Goal: Transaction & Acquisition: Purchase product/service

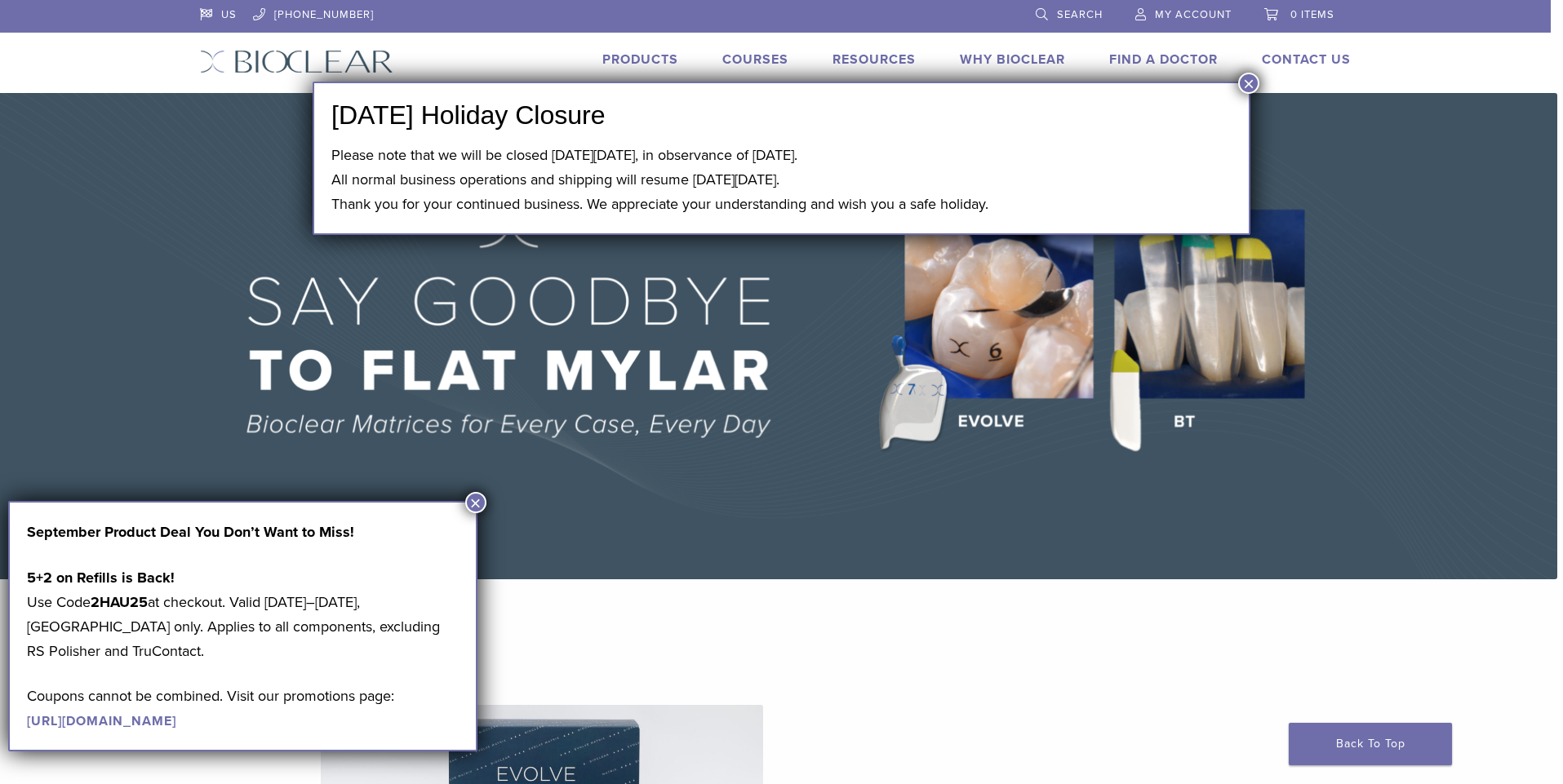
click at [1182, 11] on span "My Account" at bounding box center [1194, 15] width 77 height 13
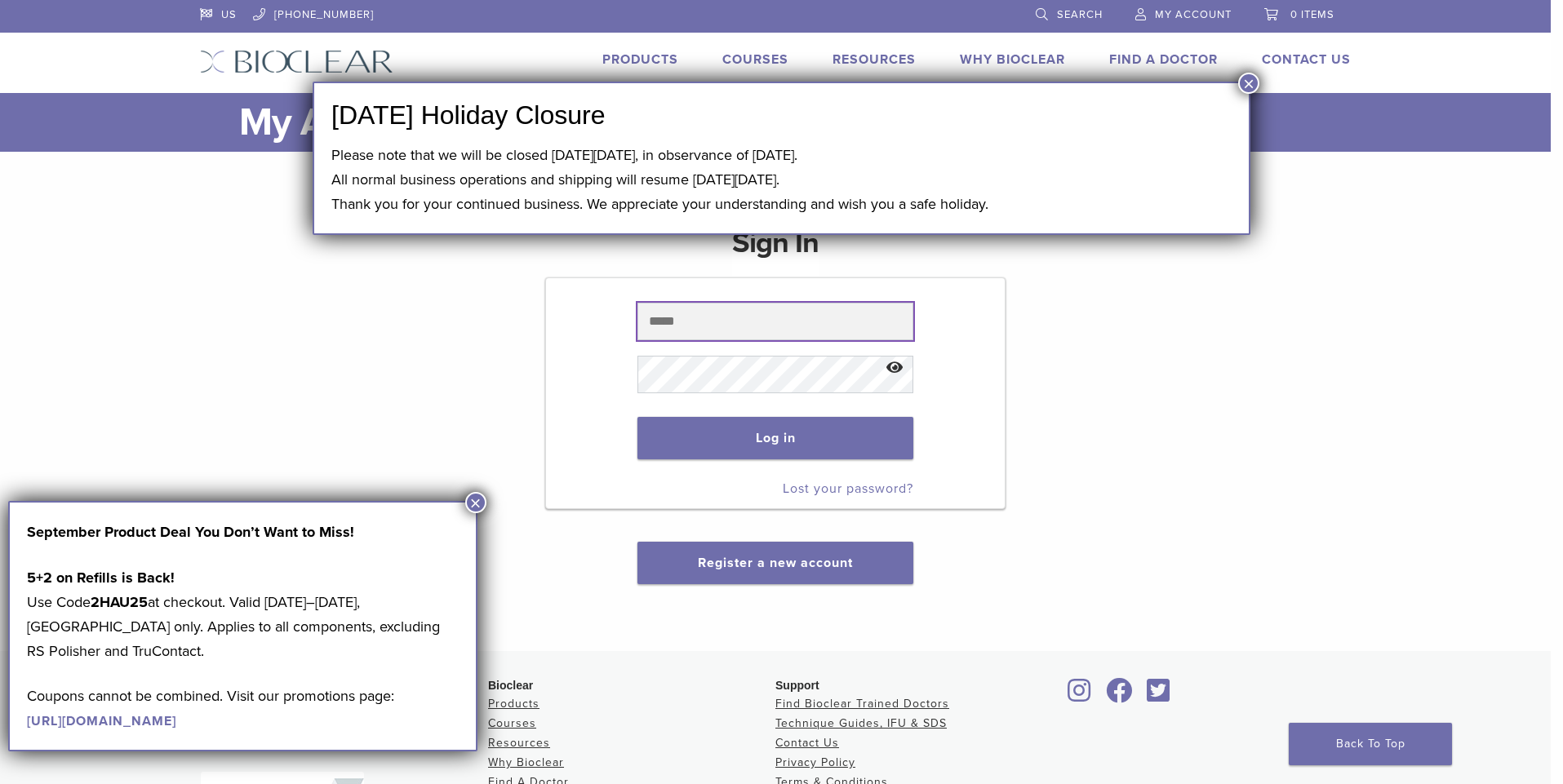
type input "**********"
click at [1249, 83] on button "×" at bounding box center [1249, 84] width 21 height 21
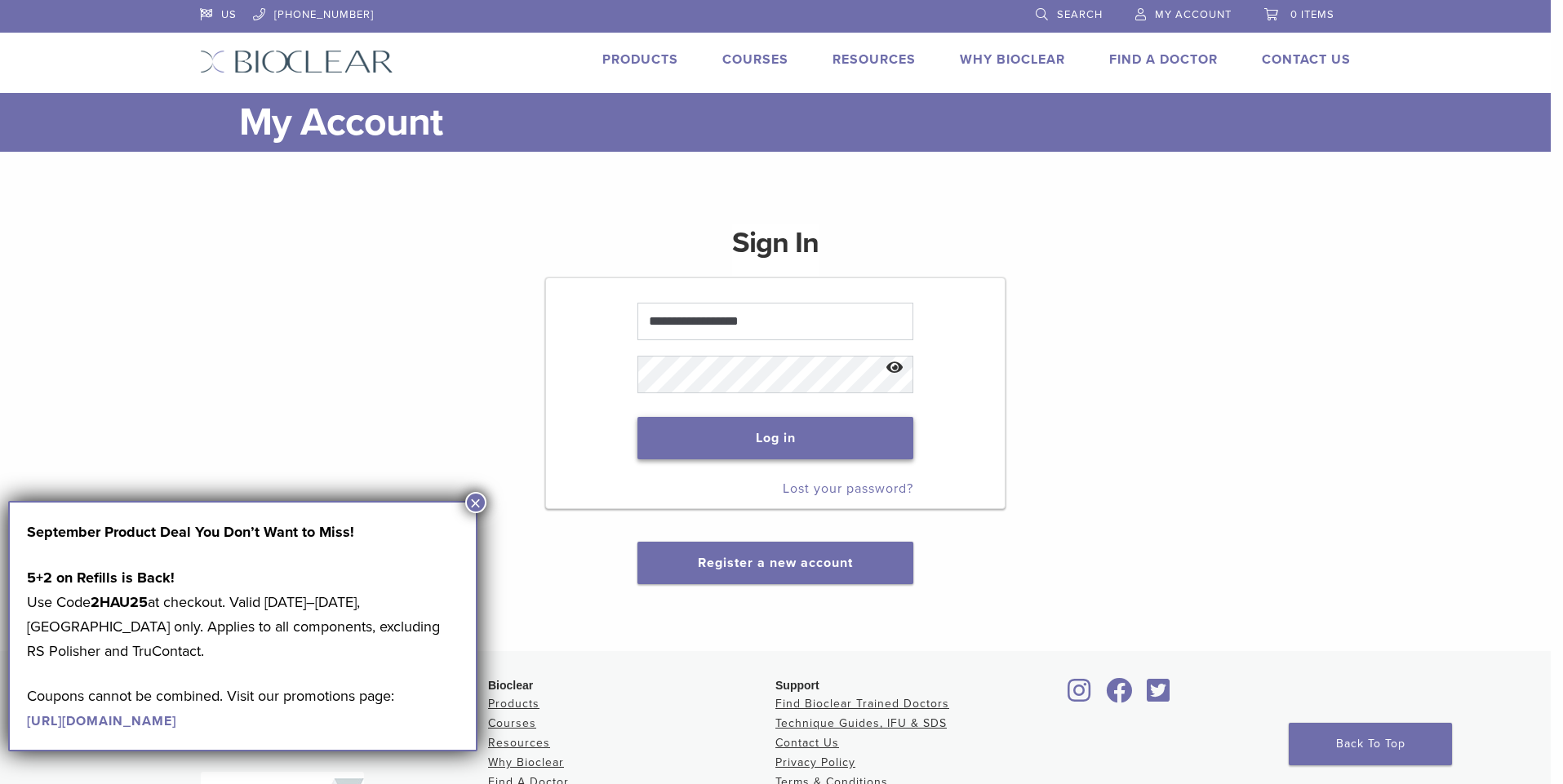
click at [752, 439] on button "Log in" at bounding box center [775, 438] width 275 height 43
click at [478, 495] on button "×" at bounding box center [476, 502] width 21 height 21
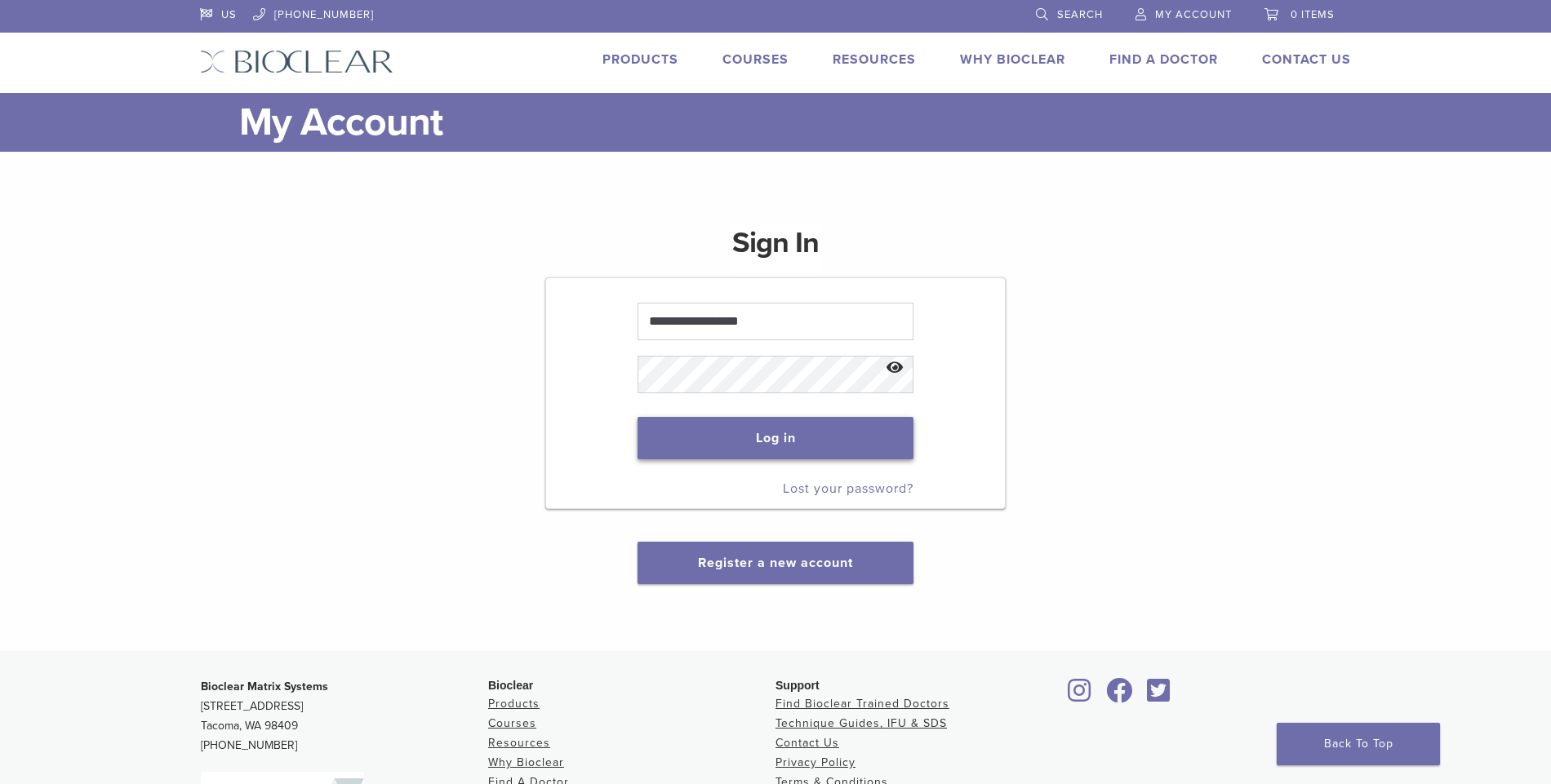
click at [697, 432] on button "Log in" at bounding box center [775, 438] width 275 height 43
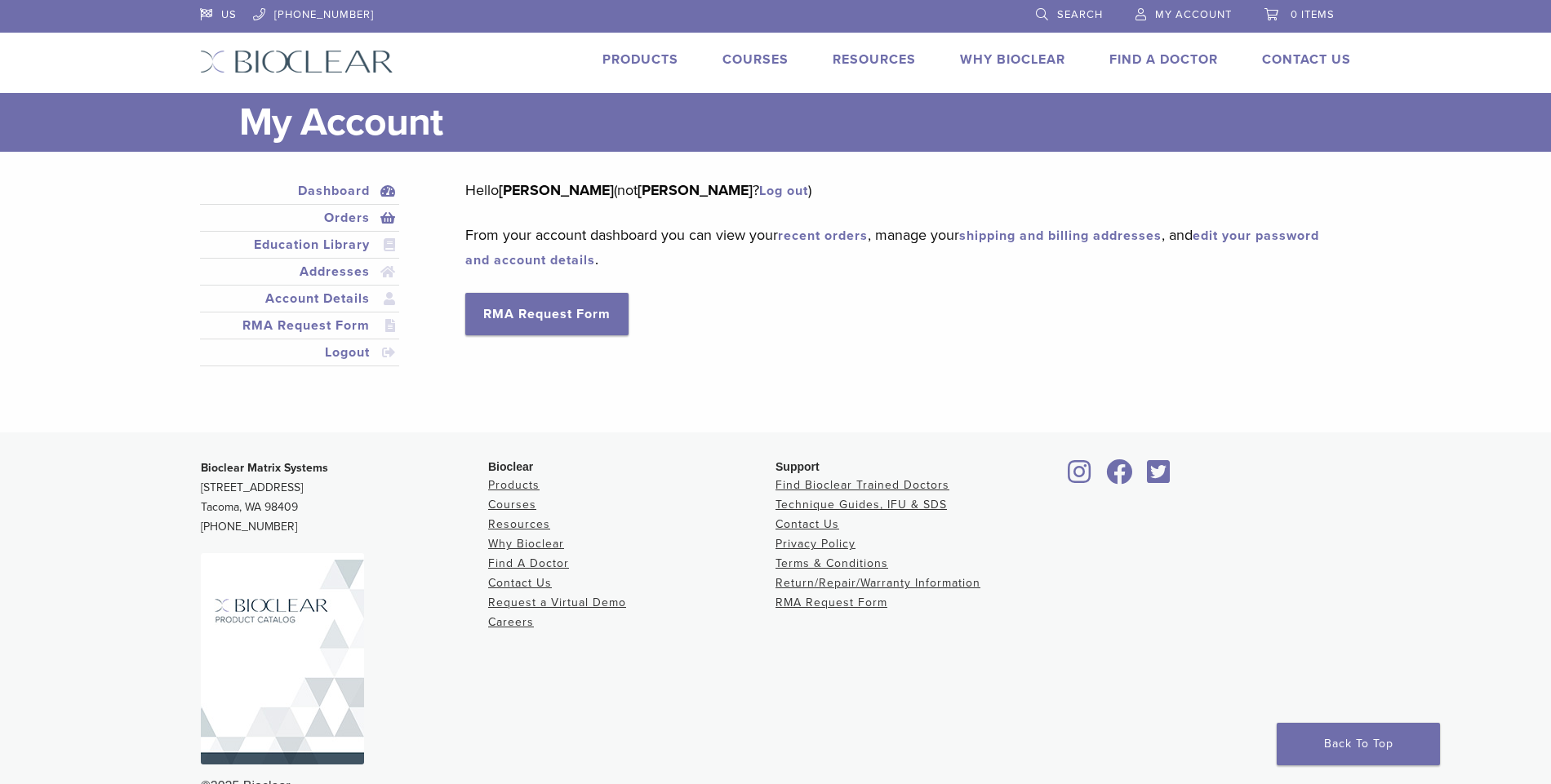
click at [362, 218] on link "Orders" at bounding box center [299, 217] width 193 height 20
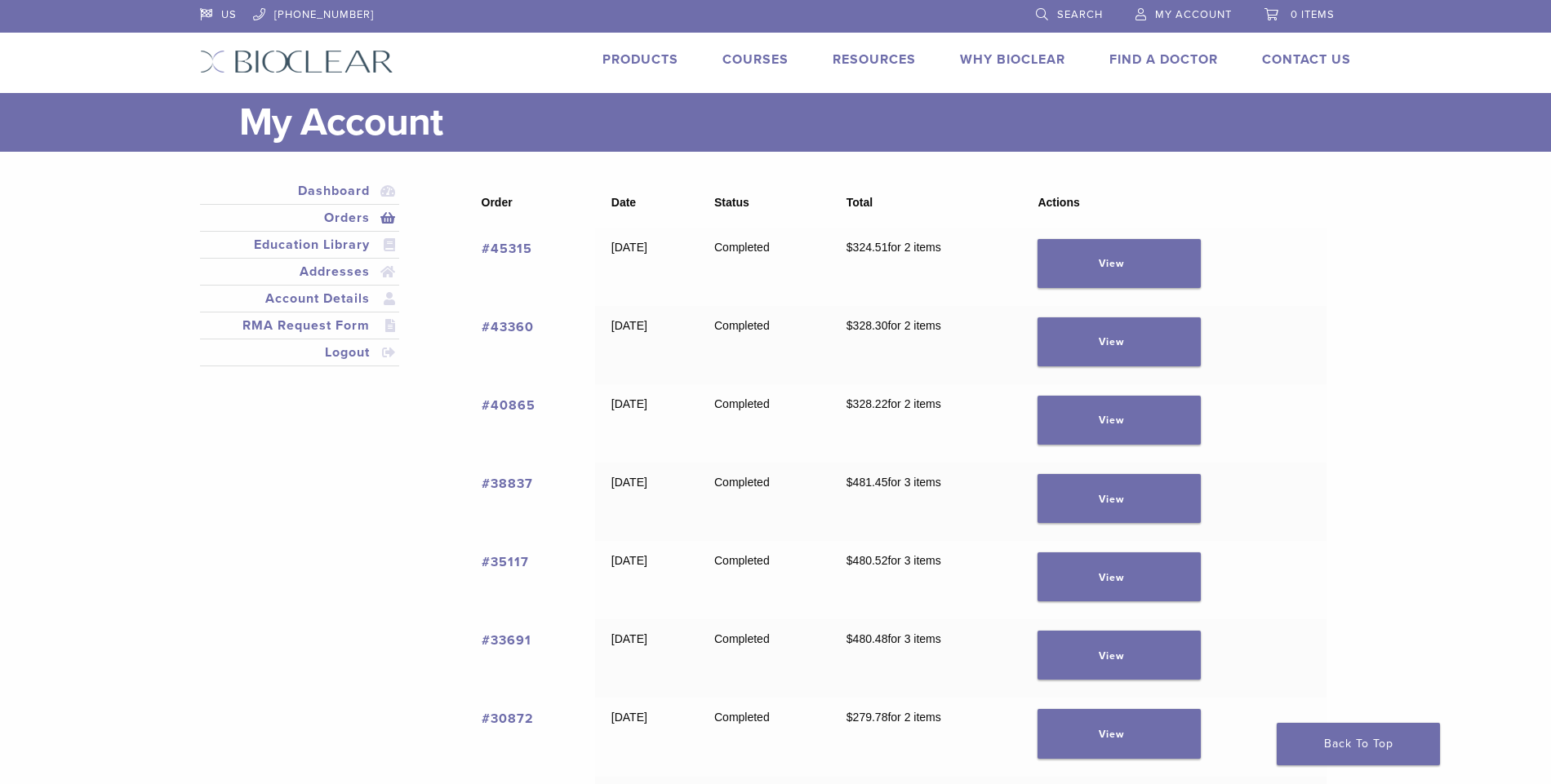
click at [514, 248] on link "#45315" at bounding box center [506, 249] width 50 height 16
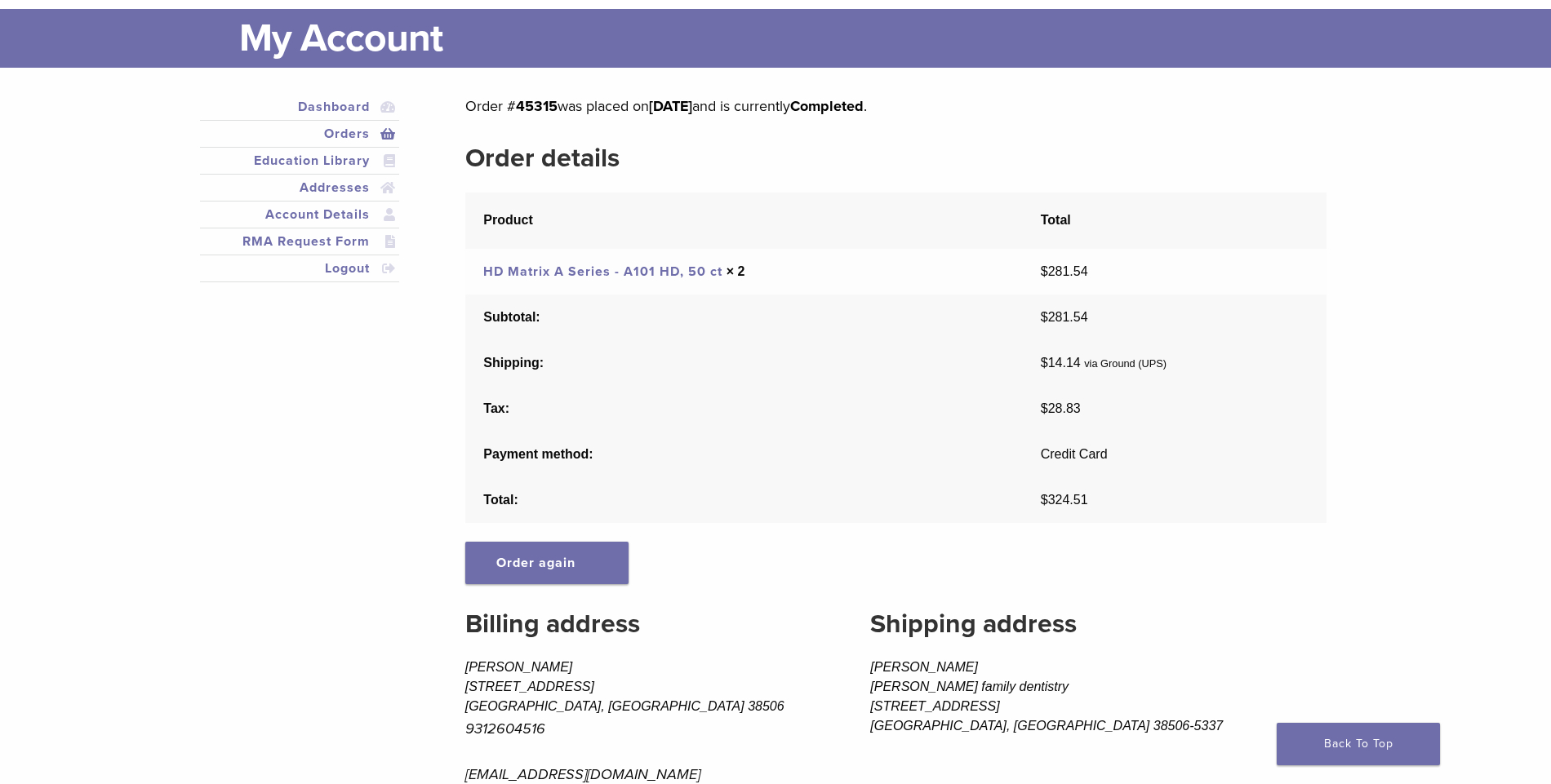
scroll to position [163, 0]
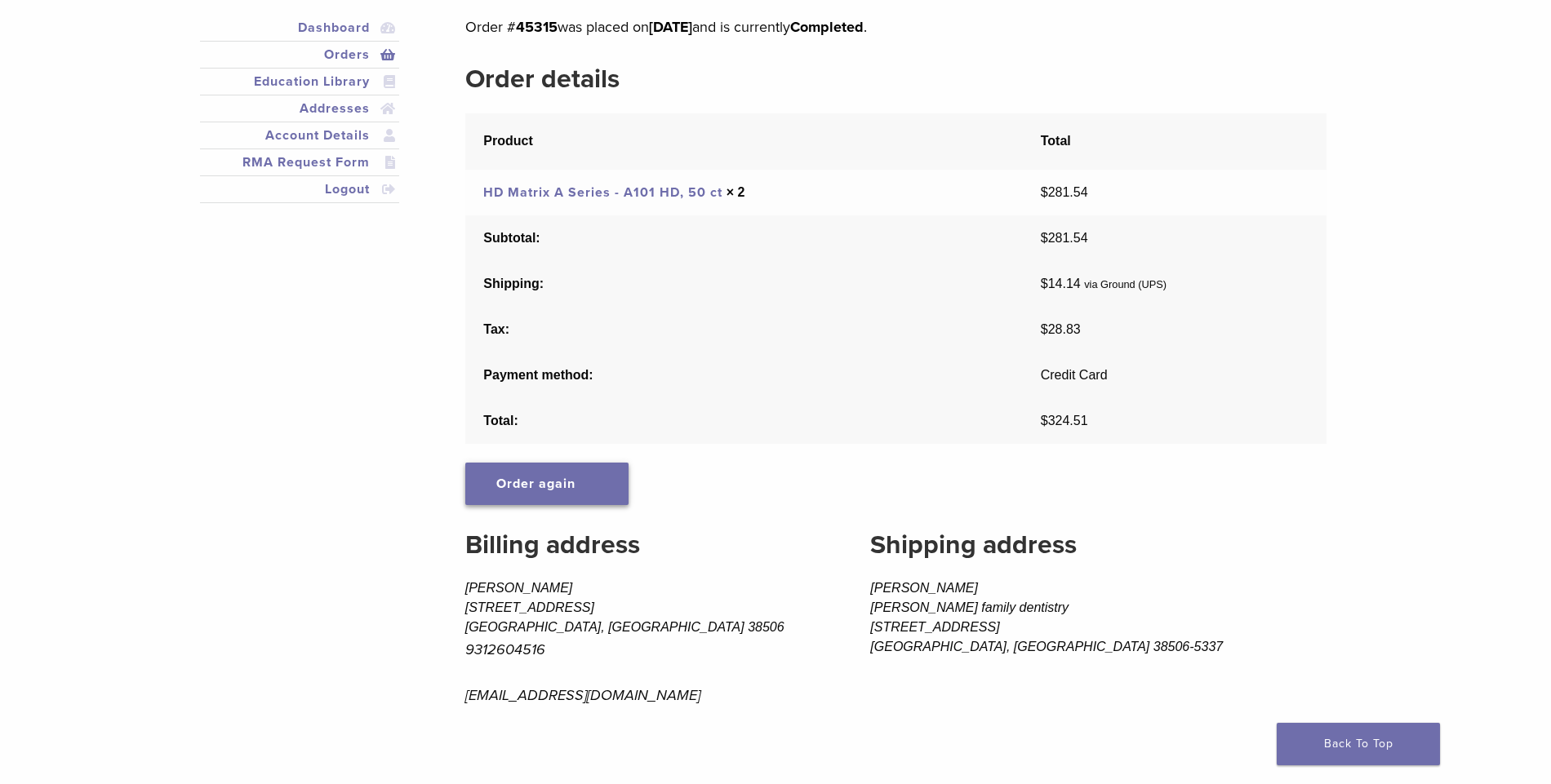
click at [556, 486] on link "Order again" at bounding box center [547, 483] width 163 height 43
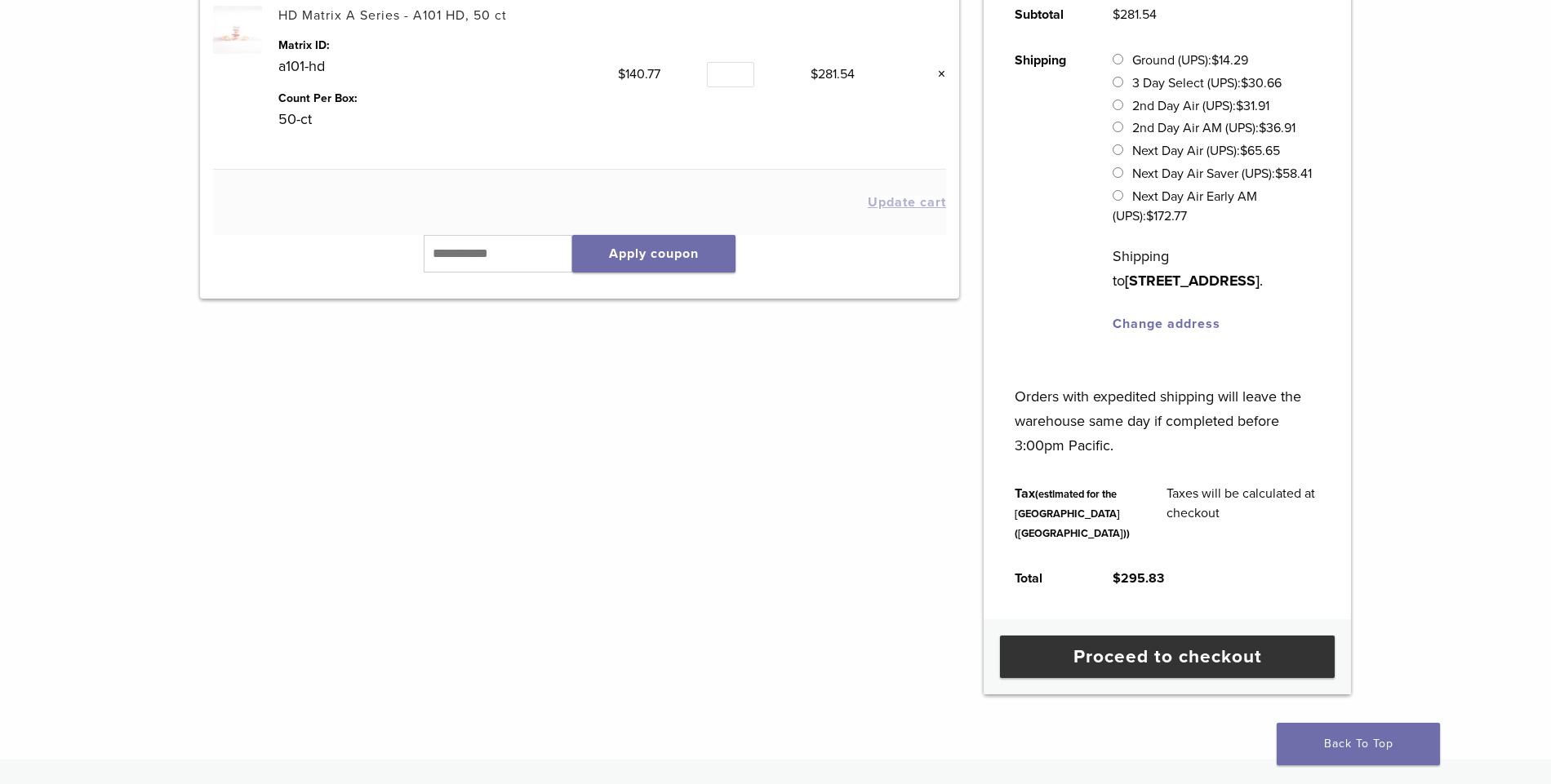
scroll to position [408, 0]
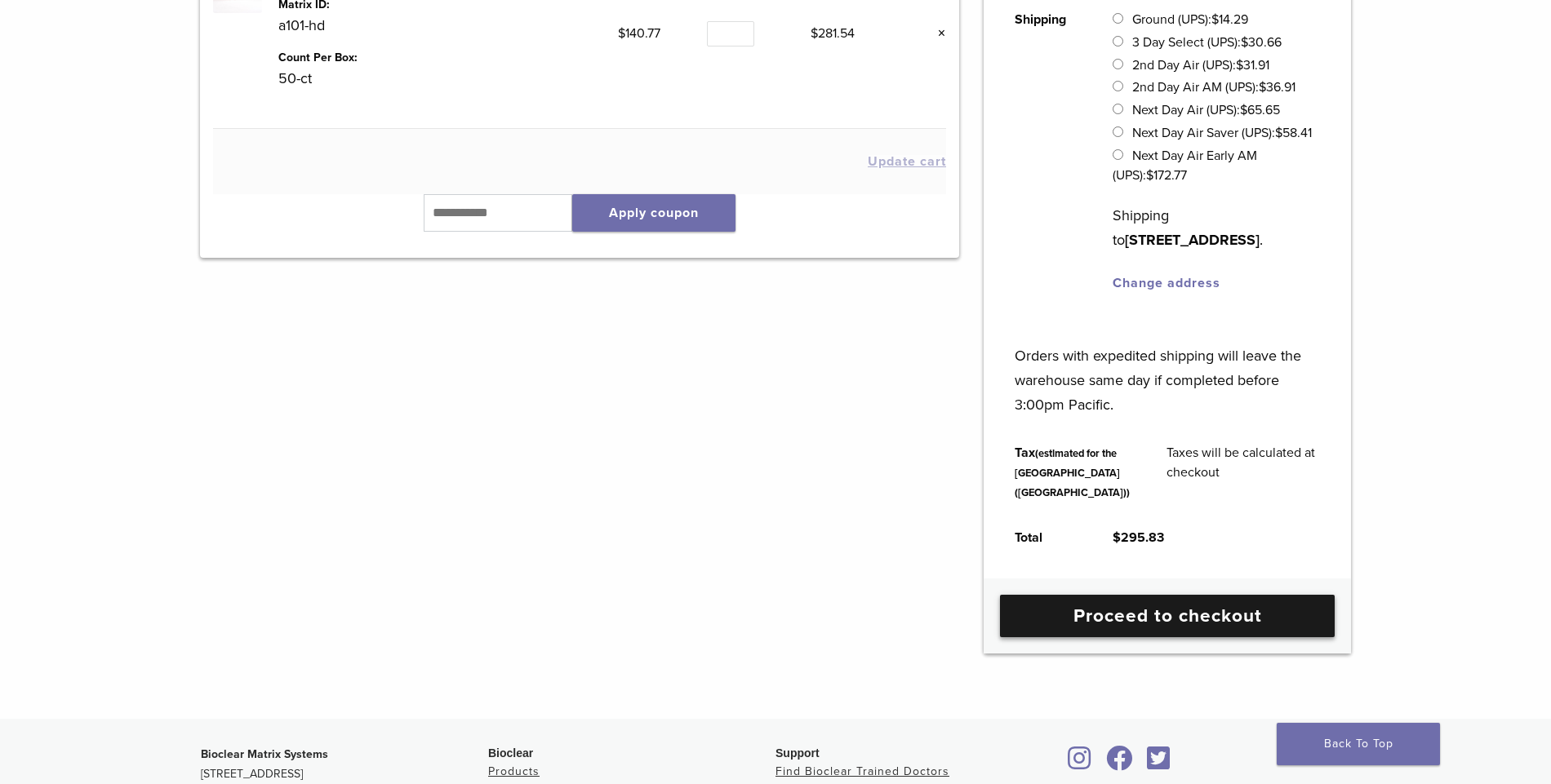
click at [1062, 637] on link "Proceed to checkout" at bounding box center [1167, 616] width 335 height 43
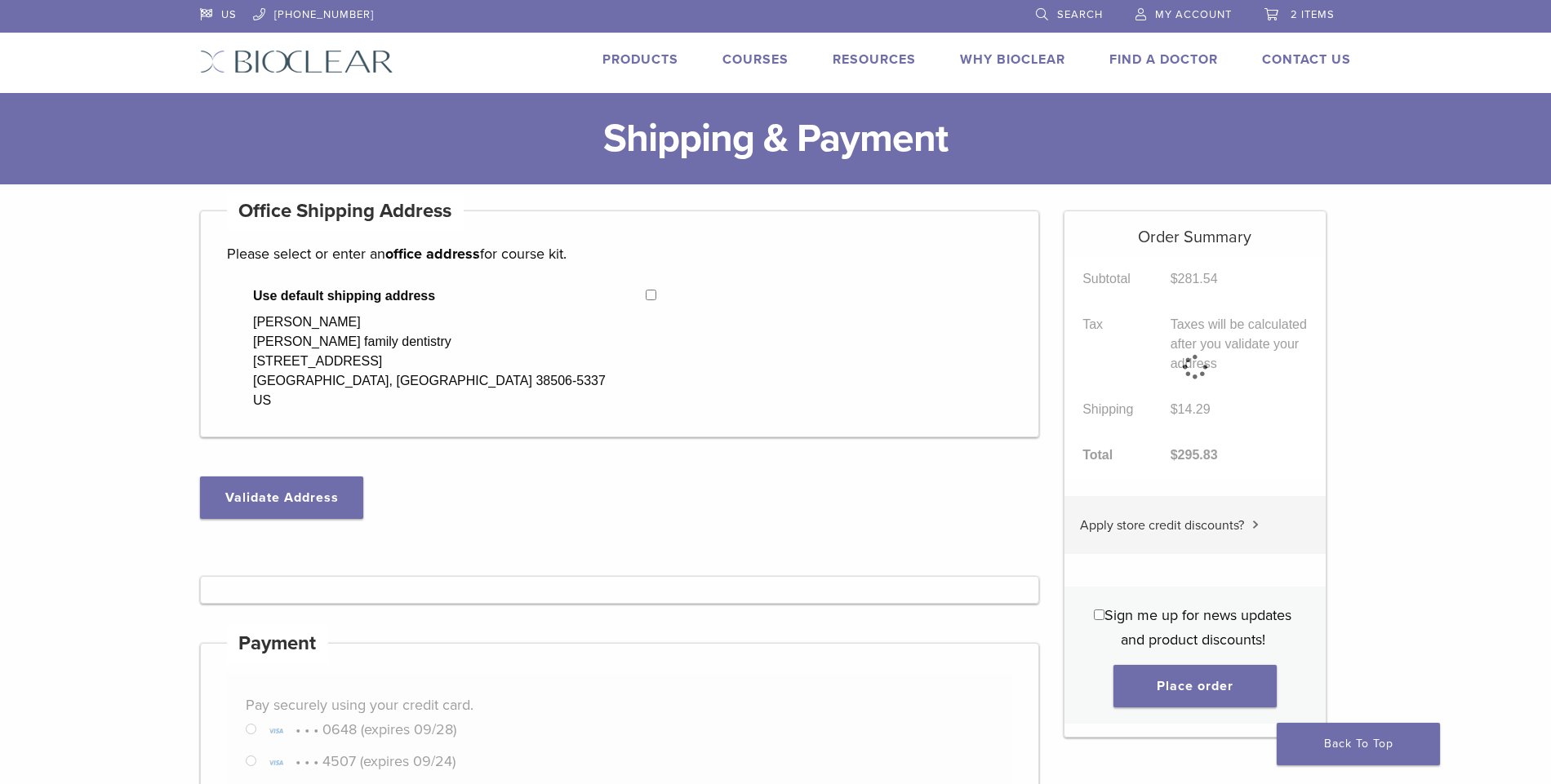
select select "**"
click at [1188, 681] on button "Place order" at bounding box center [1195, 686] width 163 height 43
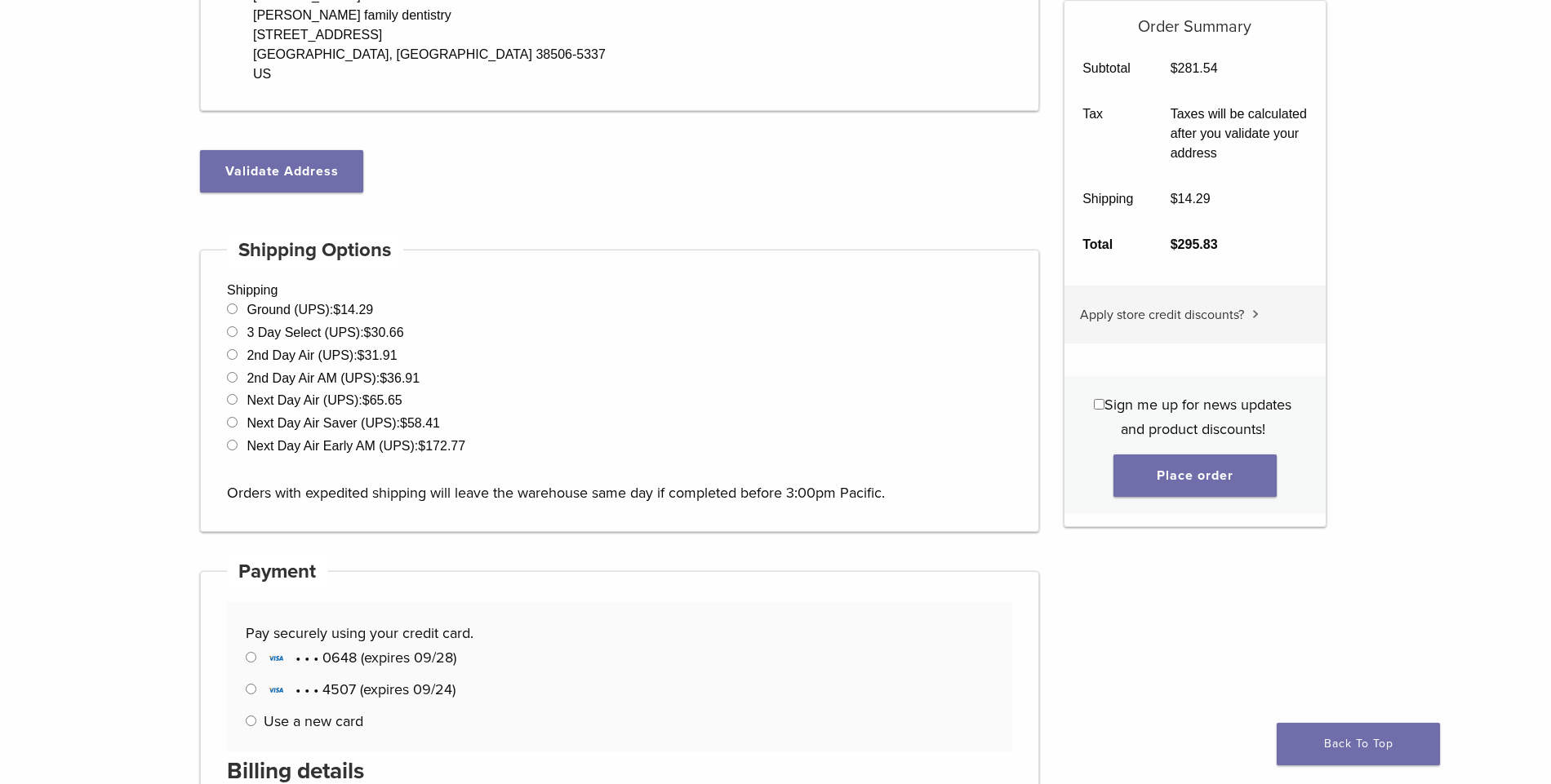
scroll to position [338, 0]
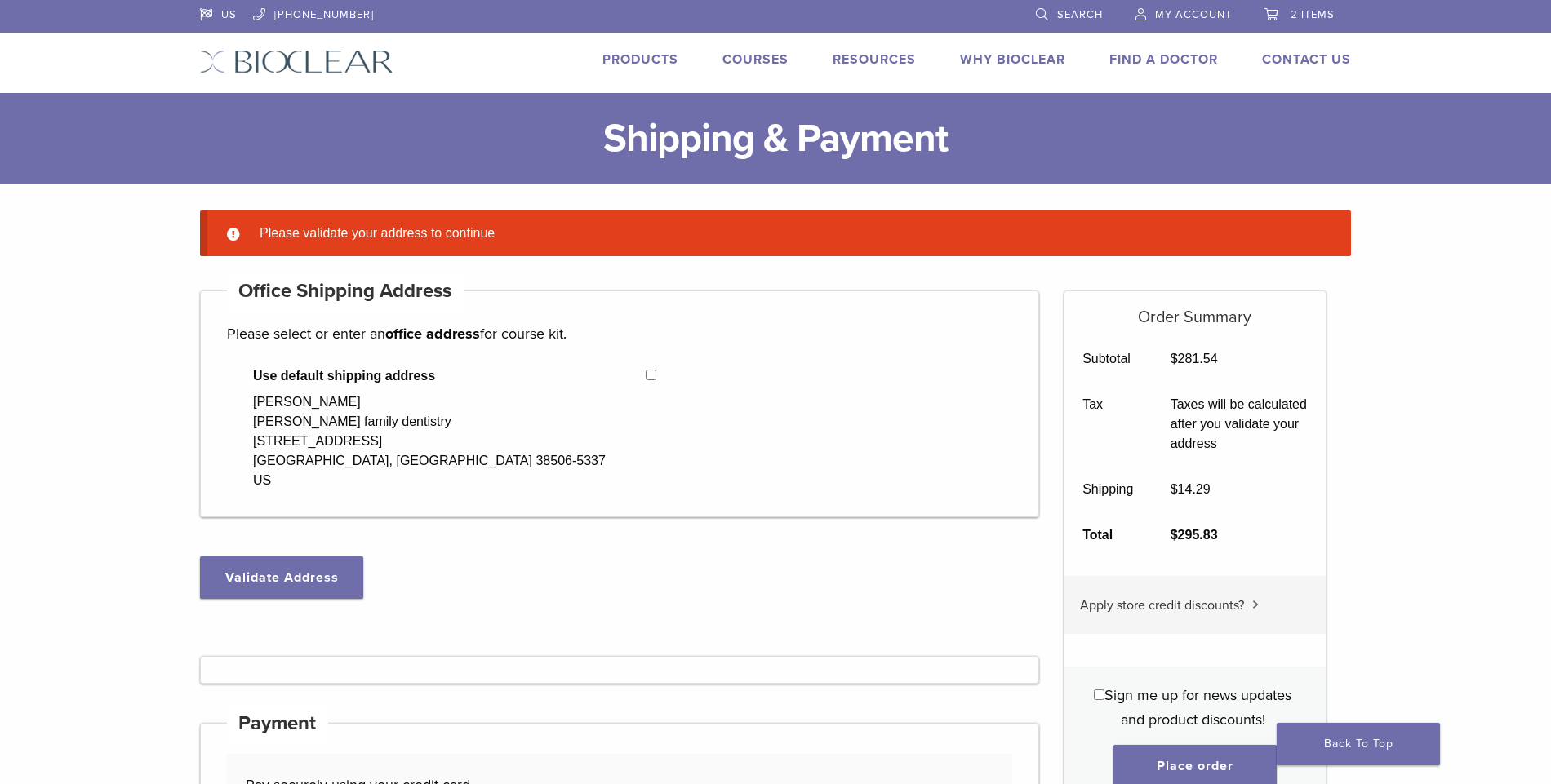
select select "**"
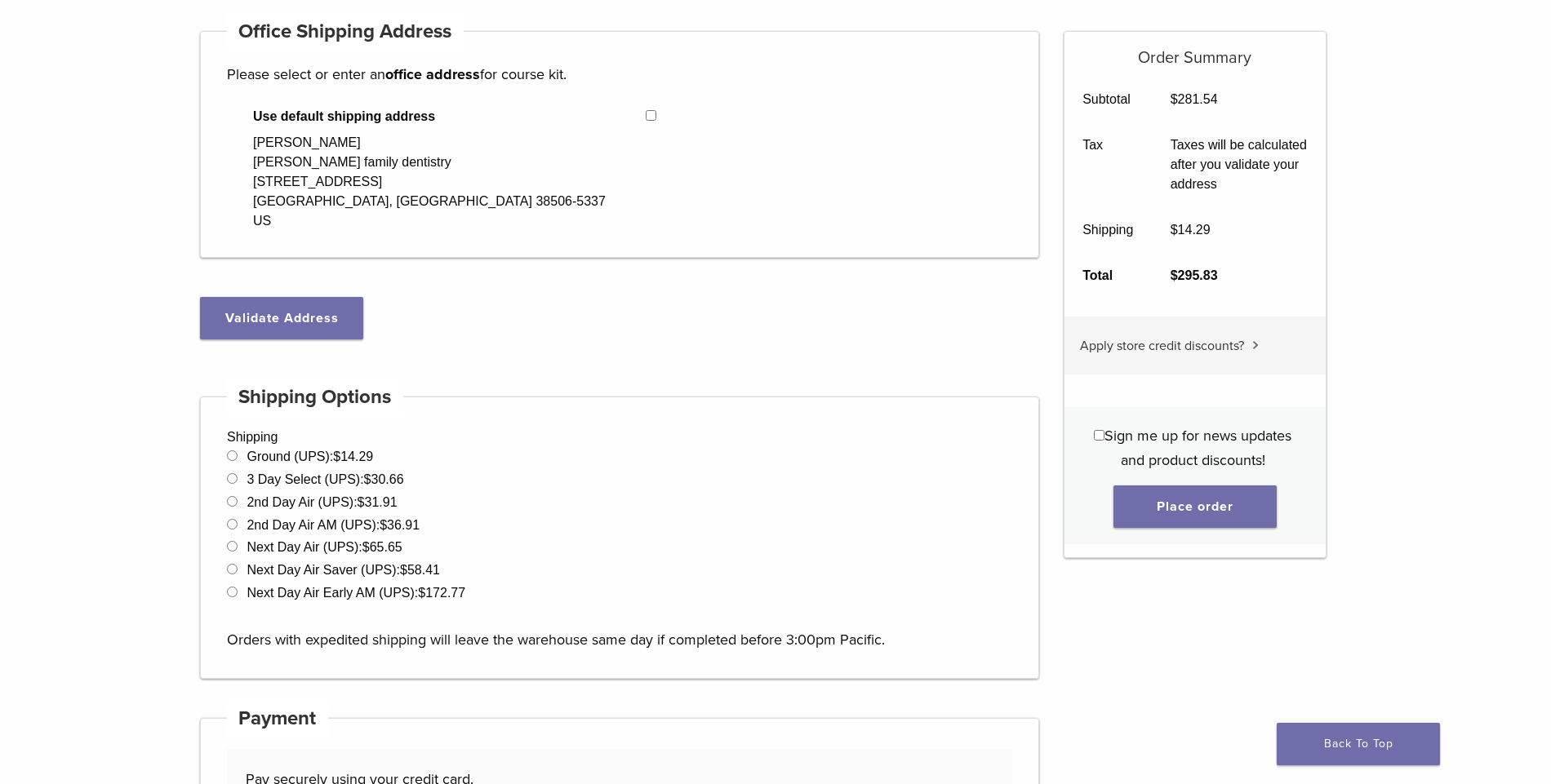
scroll to position [245, 0]
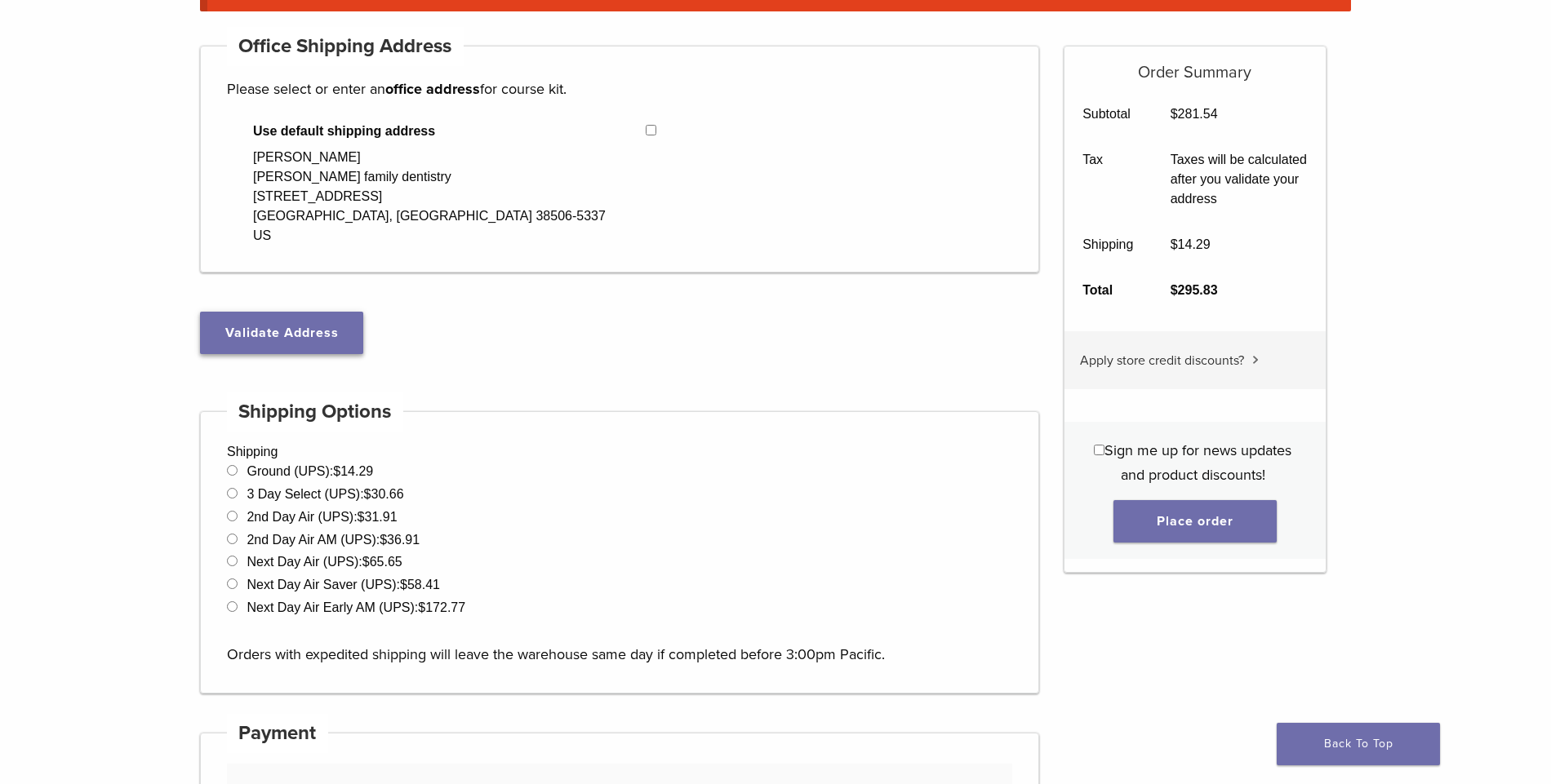
click at [254, 343] on button "Validate Address" at bounding box center [282, 332] width 163 height 43
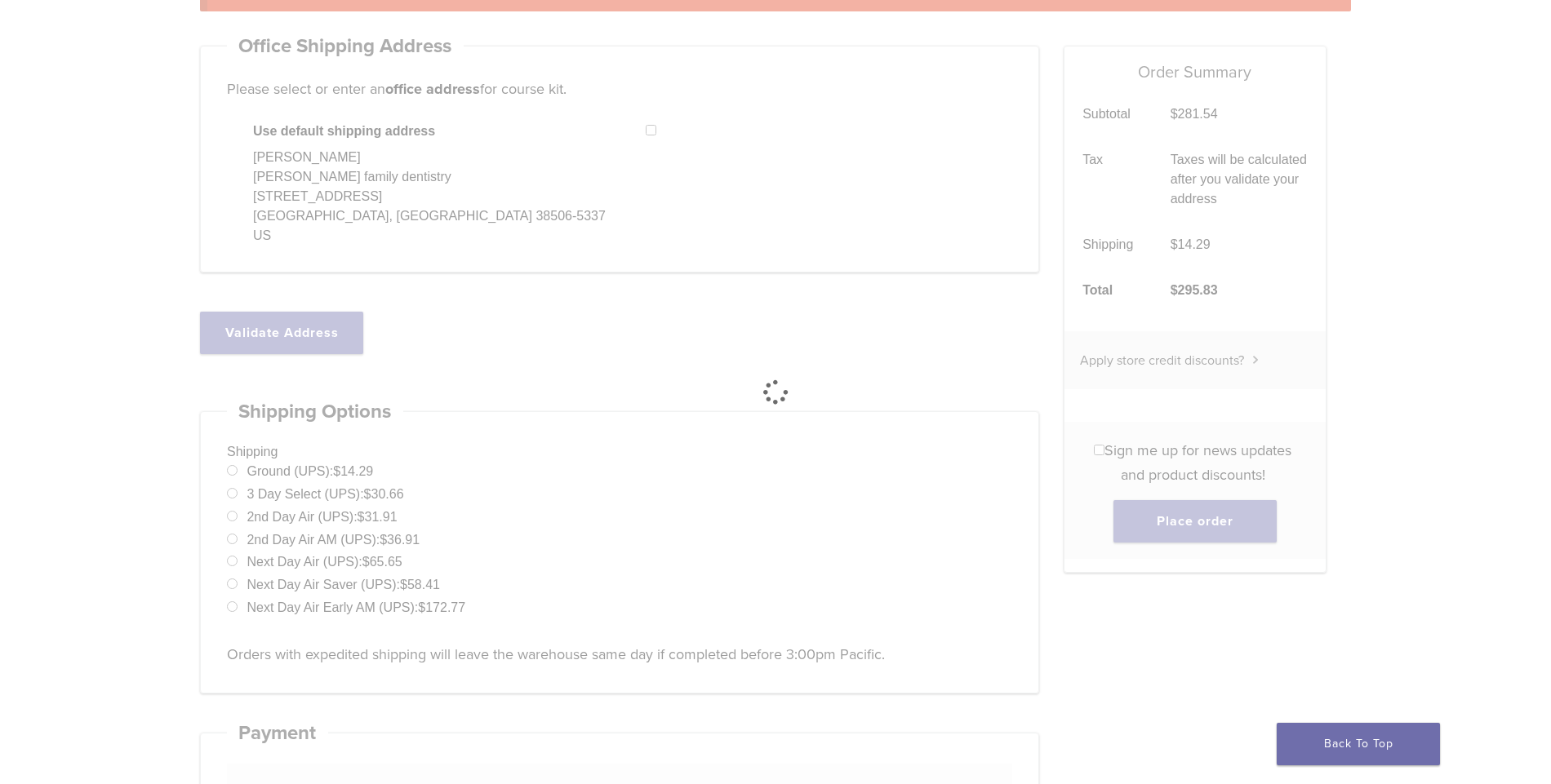
select select "**"
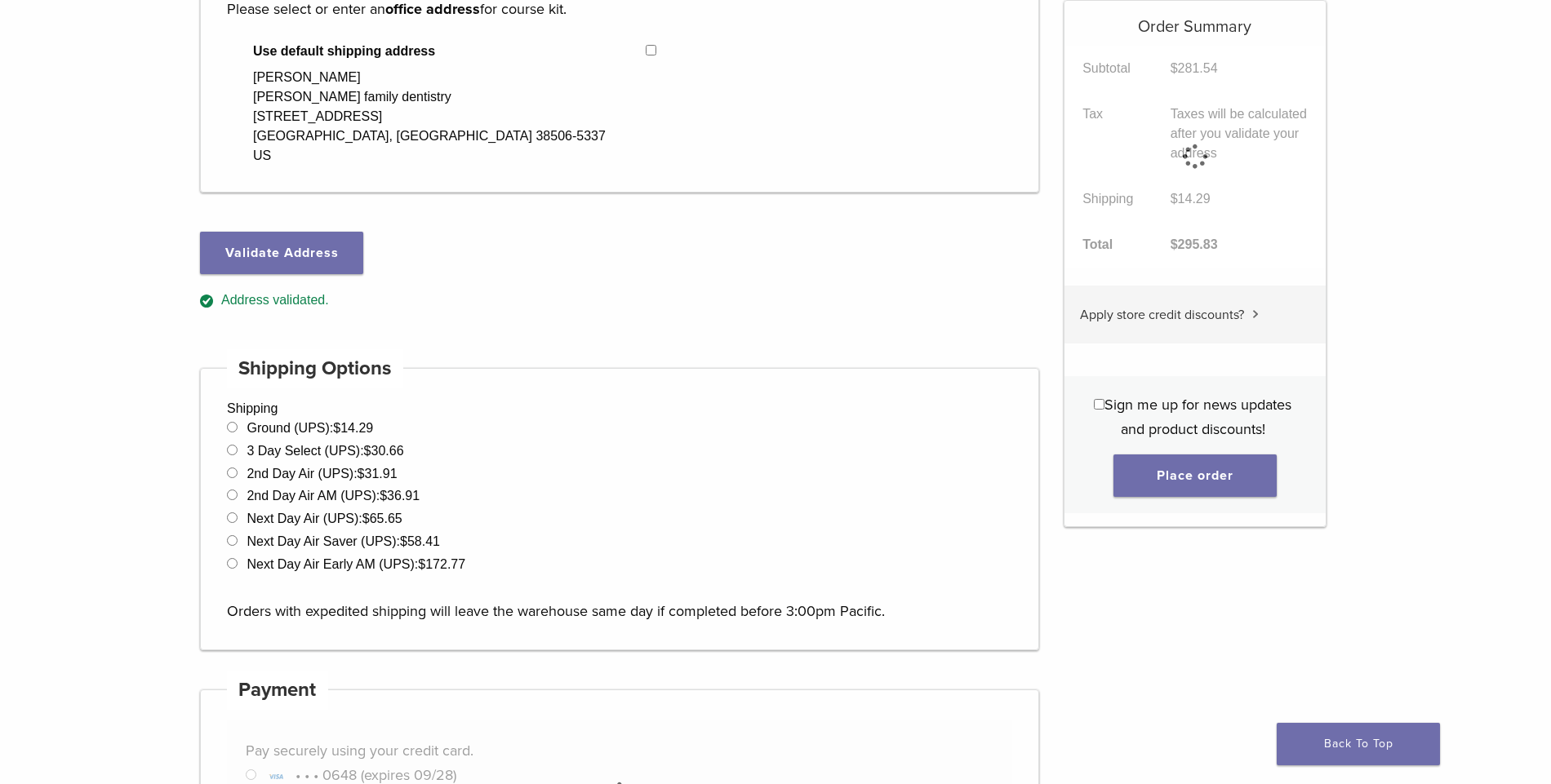
scroll to position [165, 0]
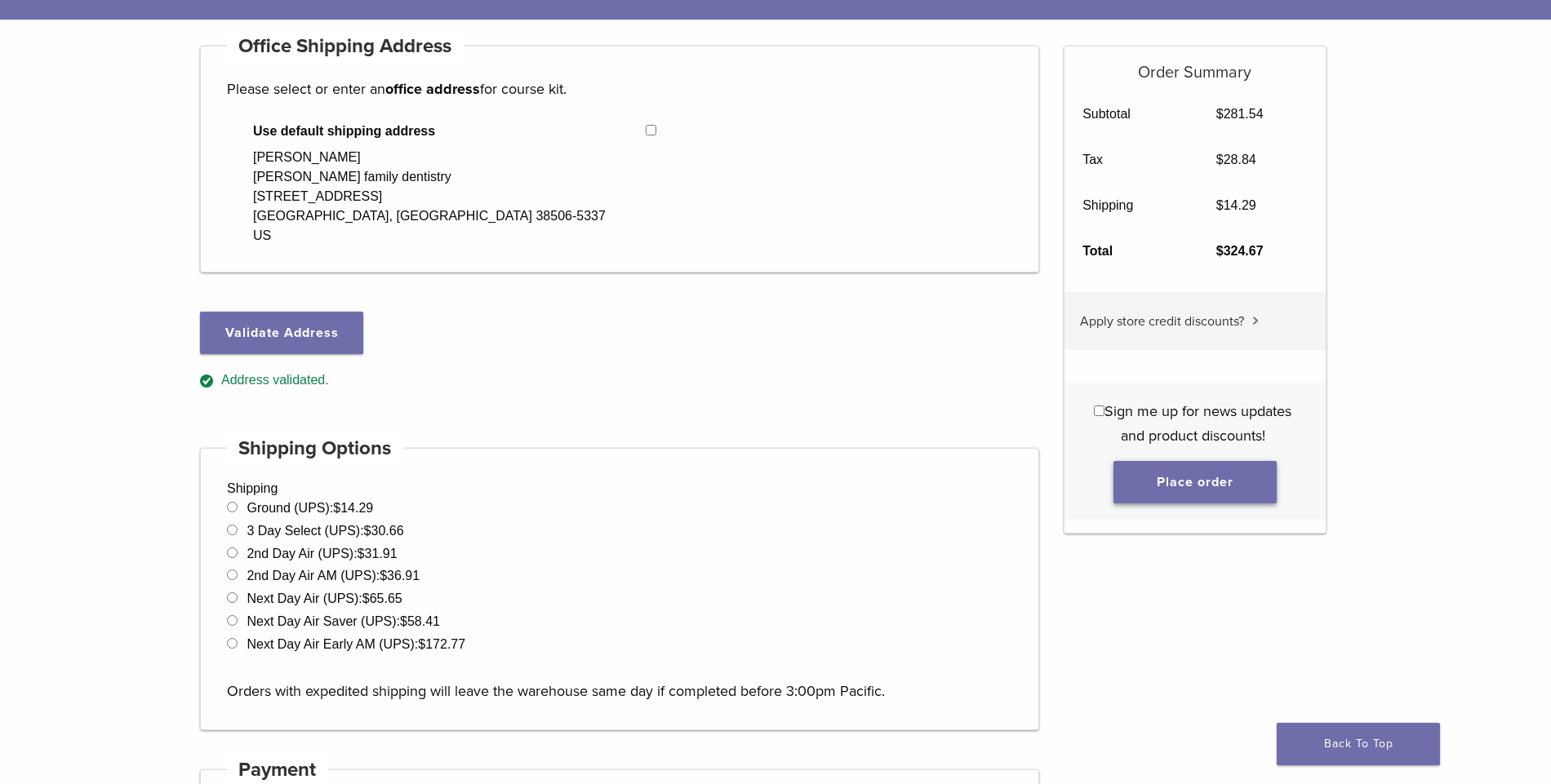
click at [1216, 487] on button "Place order" at bounding box center [1195, 482] width 163 height 43
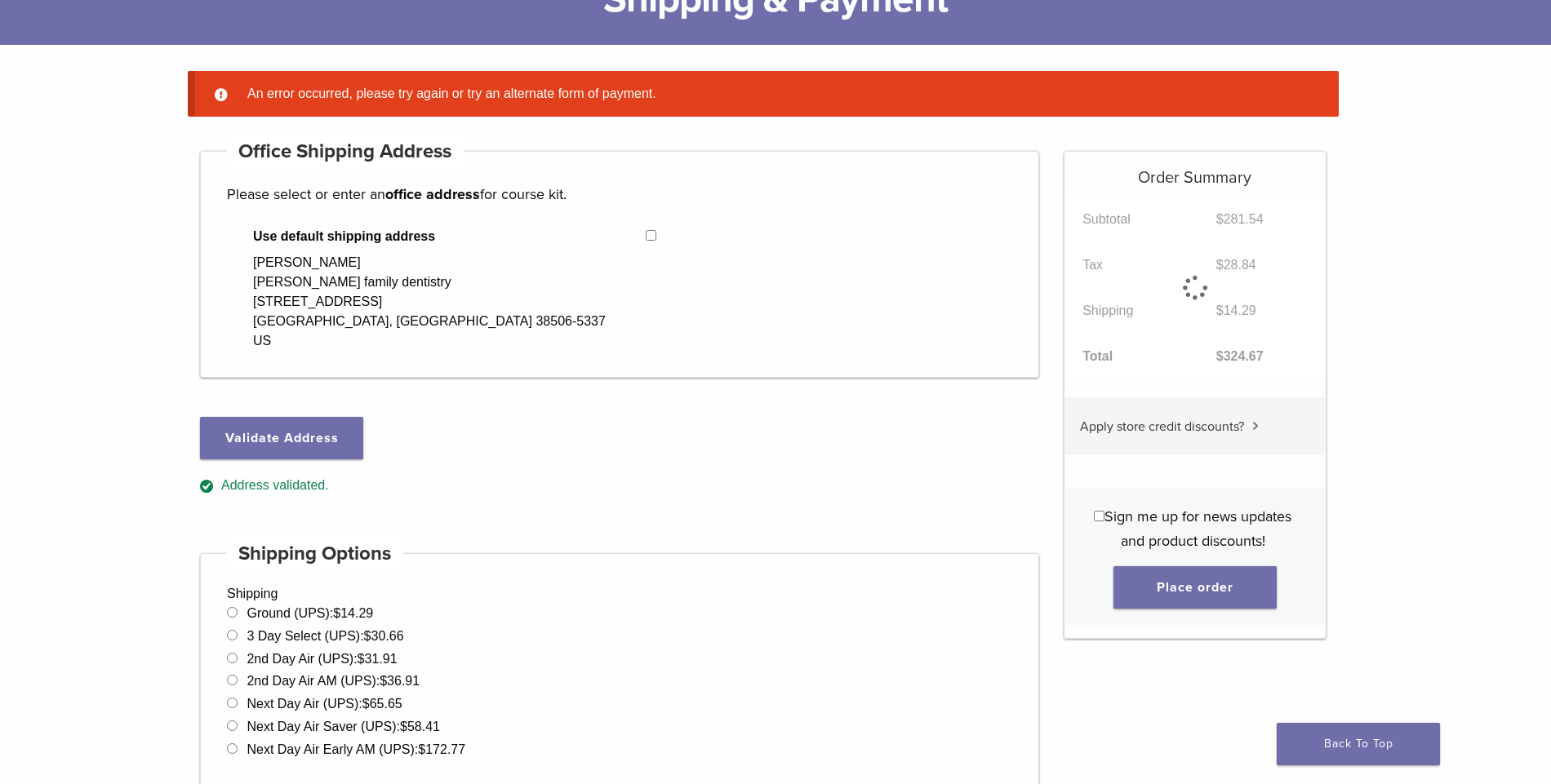
scroll to position [129, 0]
